Goal: Task Accomplishment & Management: Complete application form

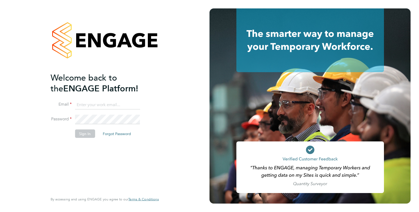
type input "[EMAIL_ADDRESS][DOMAIN_NAME]"
click at [19, 72] on div "Welcome back to the ENGAGE Platform! Email [EMAIL_ADDRESS][DOMAIN_NAME] Passwor…" at bounding box center [104, 106] width 209 height 212
click at [81, 133] on button "Sign In" at bounding box center [85, 133] width 20 height 8
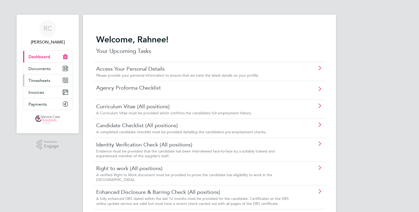
click at [49, 82] on span "Timesheets" at bounding box center [39, 80] width 22 height 5
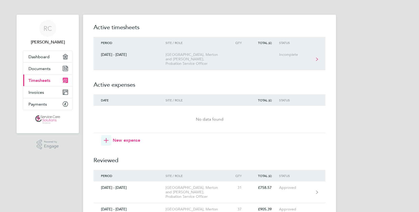
click at [202, 66] on link "01 - 07 Sept 2025 Wandsworth, Merton and Sutton, Probation Service Officer Inco…" at bounding box center [210, 59] width 232 height 22
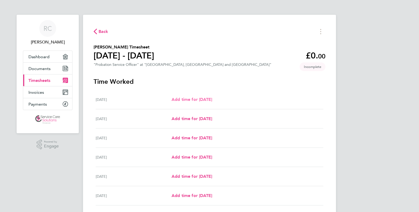
click at [204, 100] on span "Add time for Mon 01 Sep" at bounding box center [191, 99] width 41 height 5
select select "30"
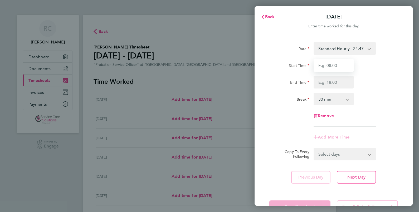
click at [329, 64] on input "Start Time" at bounding box center [333, 65] width 40 height 13
type input "09:00"
click at [323, 84] on input "End Time" at bounding box center [333, 82] width 40 height 13
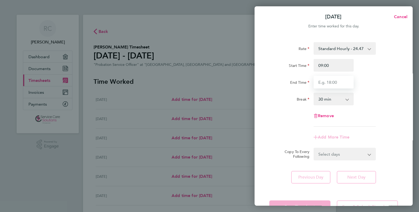
type input "17:00"
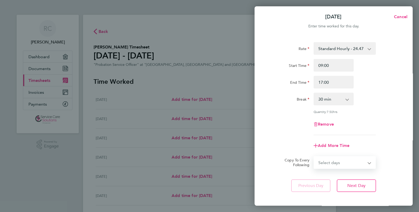
click at [323, 157] on select "Select days Day Weekday (Mon-Fri) Weekend (Sat-Sun) Tuesday Wednesday Thursday …" at bounding box center [341, 163] width 55 height 12
select select "WEEKDAY"
click at [314, 157] on select "Select days Day Weekday (Mon-Fri) Weekend (Sat-Sun) Tuesday Wednesday Thursday …" at bounding box center [341, 163] width 55 height 12
select select "2025-09-07"
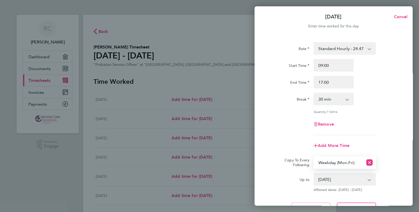
scroll to position [49, 0]
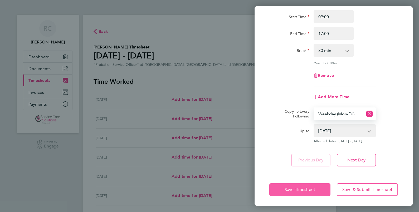
click at [302, 193] on button "Save Timesheet" at bounding box center [299, 189] width 61 height 13
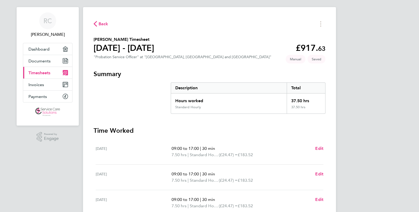
scroll to position [8, 0]
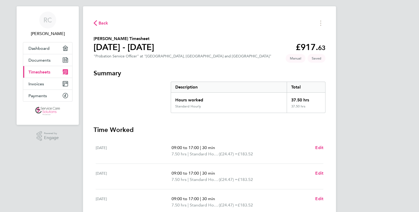
click at [100, 25] on span "Back" at bounding box center [104, 23] width 10 height 6
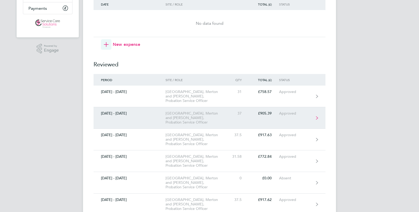
scroll to position [96, 0]
